Goal: Navigation & Orientation: Find specific page/section

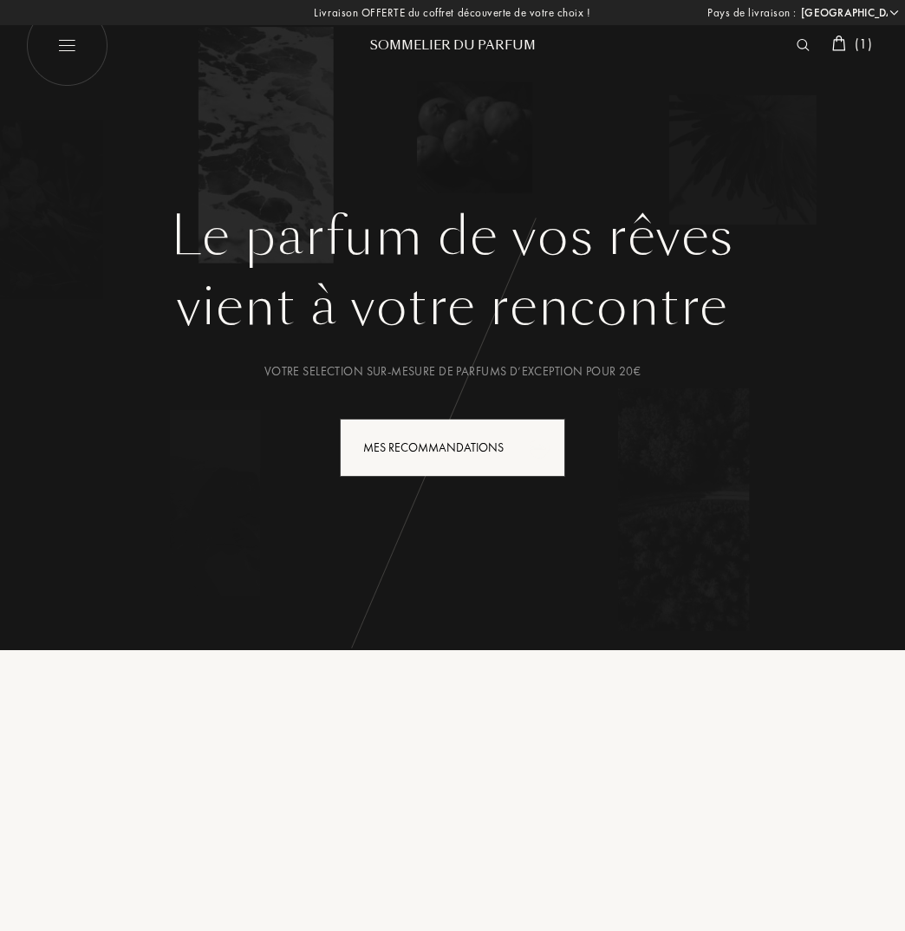
select select "FR"
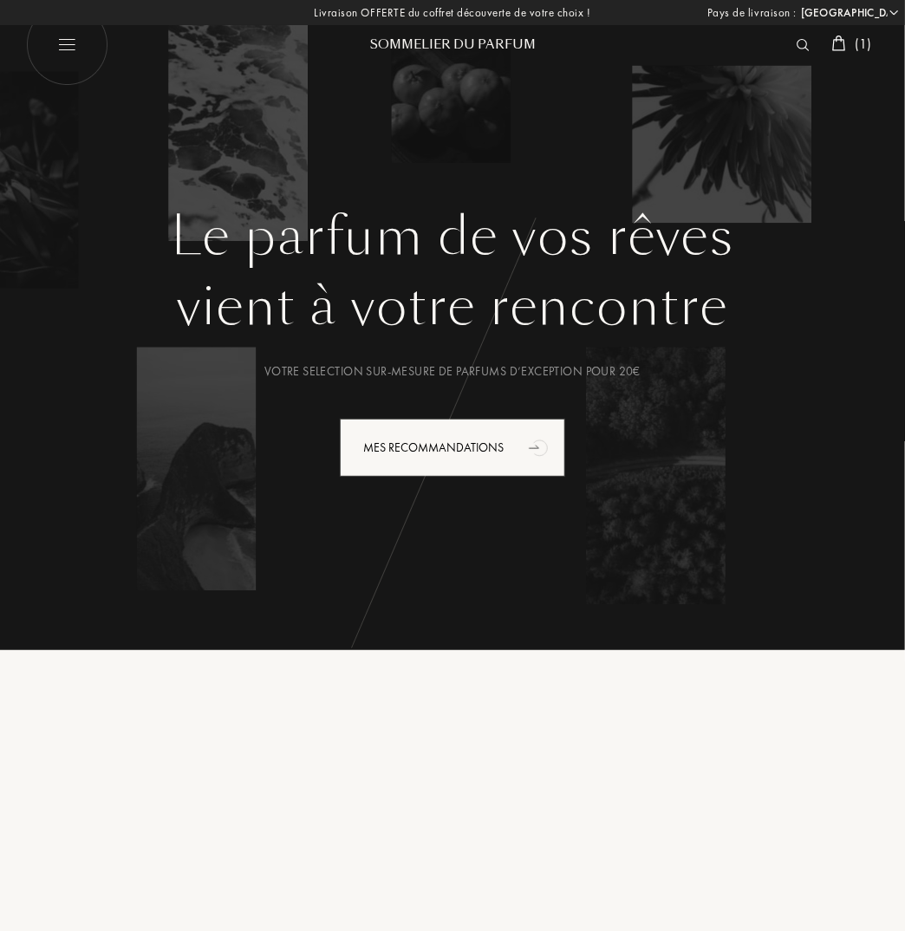
click at [61, 48] on img at bounding box center [67, 45] width 82 height 82
select select "FR"
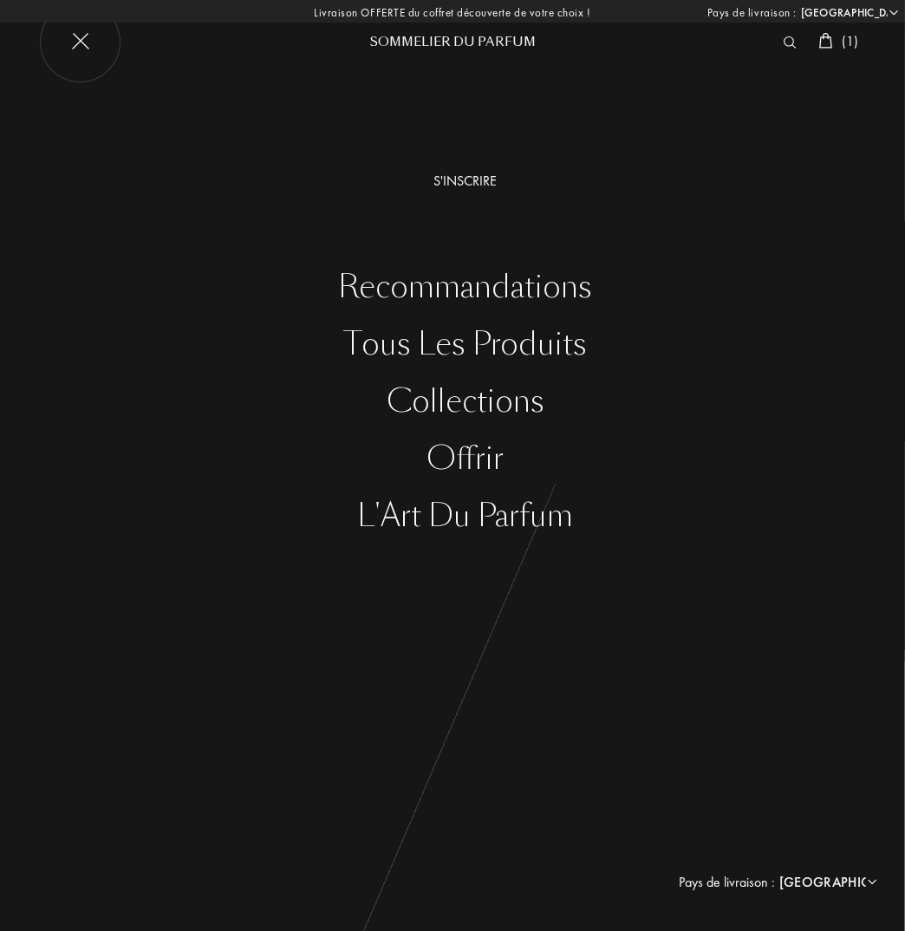
click at [520, 291] on div "Recommandations" at bounding box center [465, 288] width 879 height 36
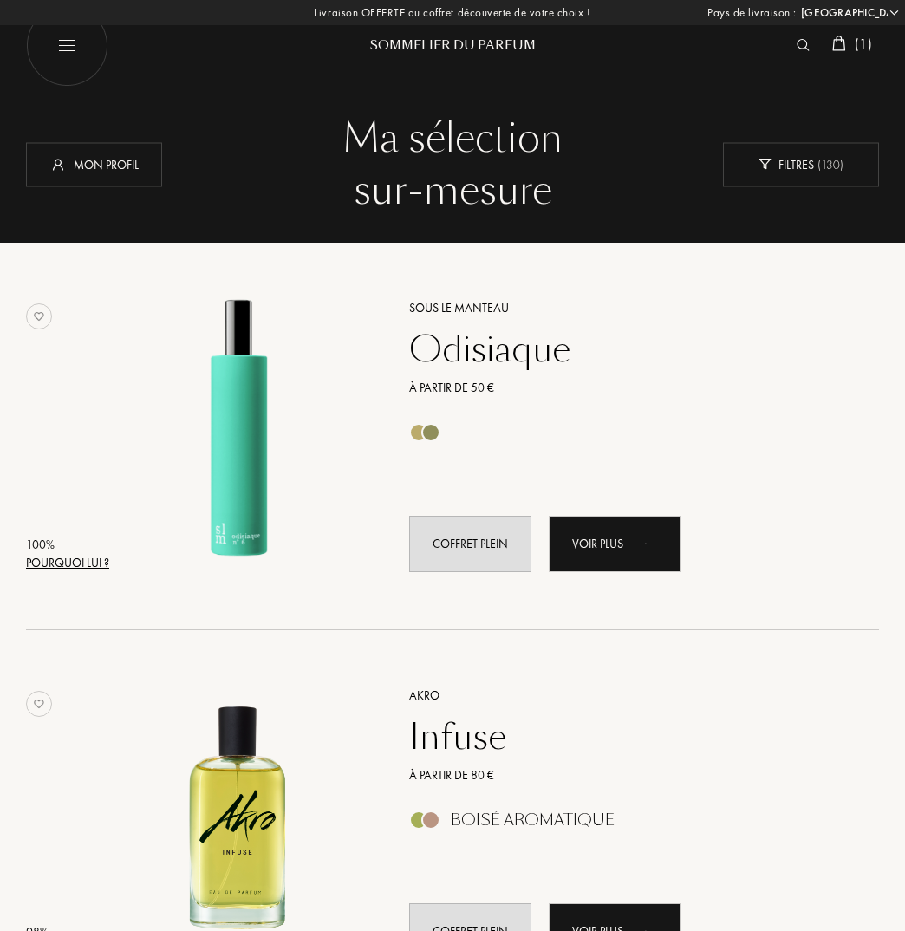
select select "FR"
click at [65, 54] on img at bounding box center [67, 45] width 82 height 82
select select "FR"
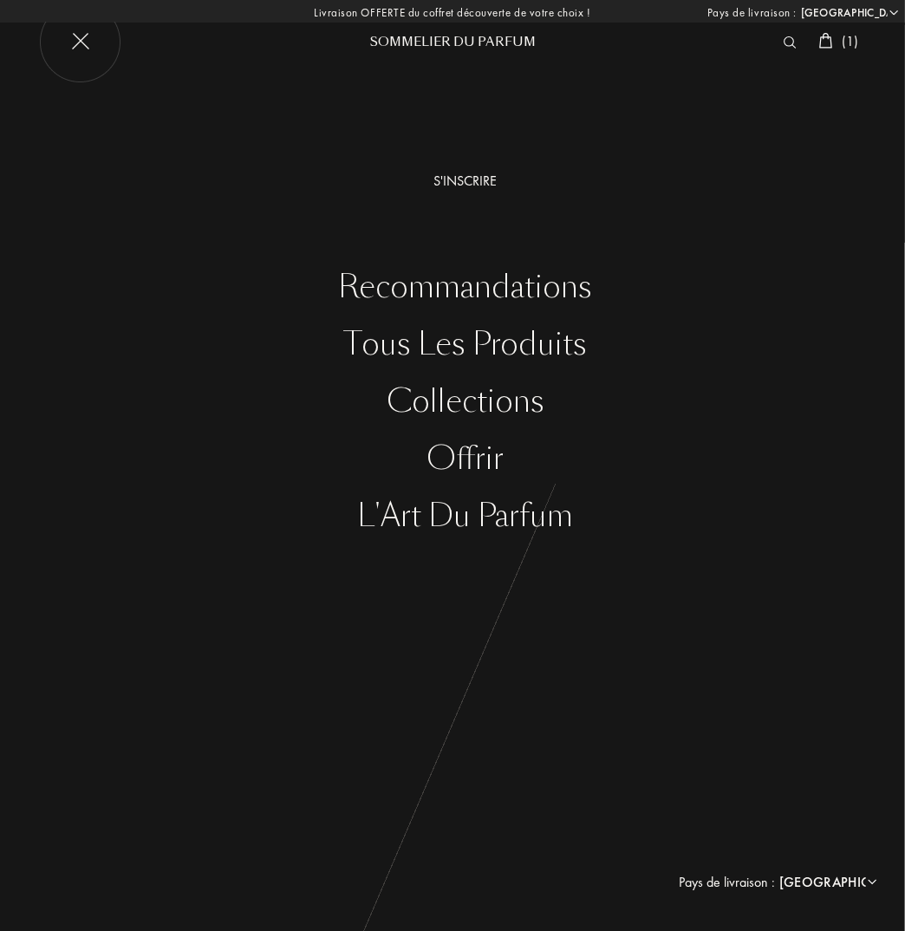
click at [478, 407] on div "Collections" at bounding box center [465, 402] width 879 height 36
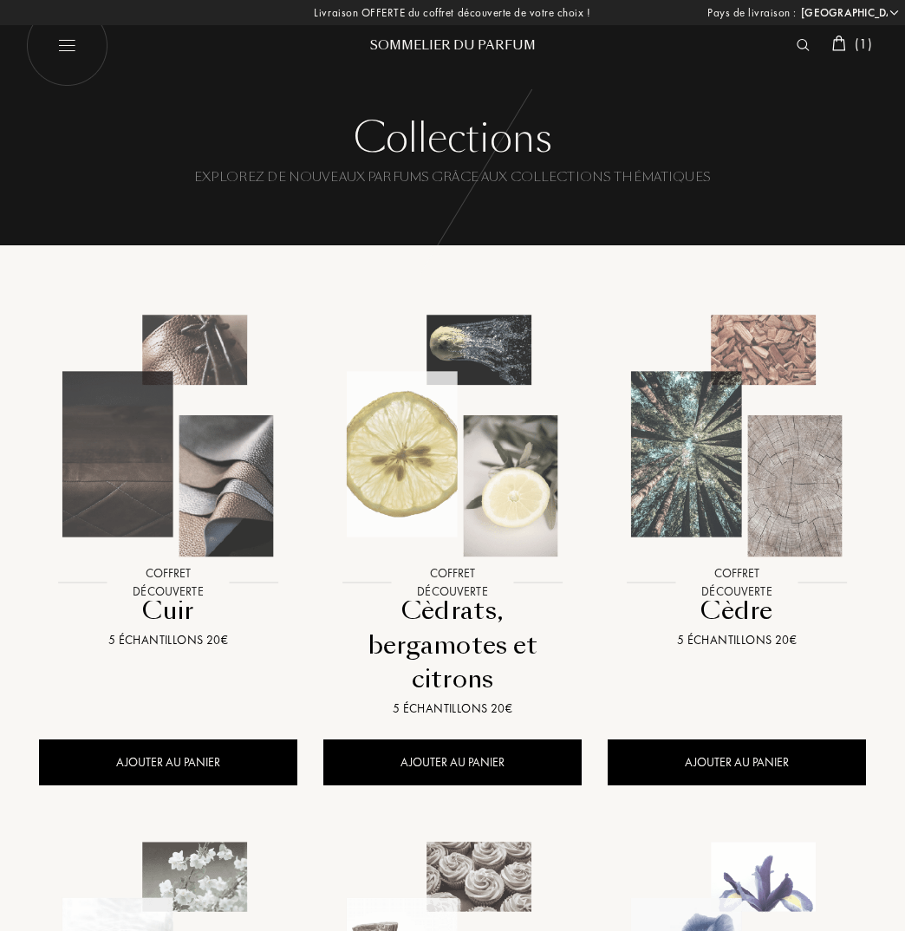
select select "FR"
click at [735, 640] on div "5 échantillons 20€" at bounding box center [737, 640] width 245 height 18
